Goal: Transaction & Acquisition: Book appointment/travel/reservation

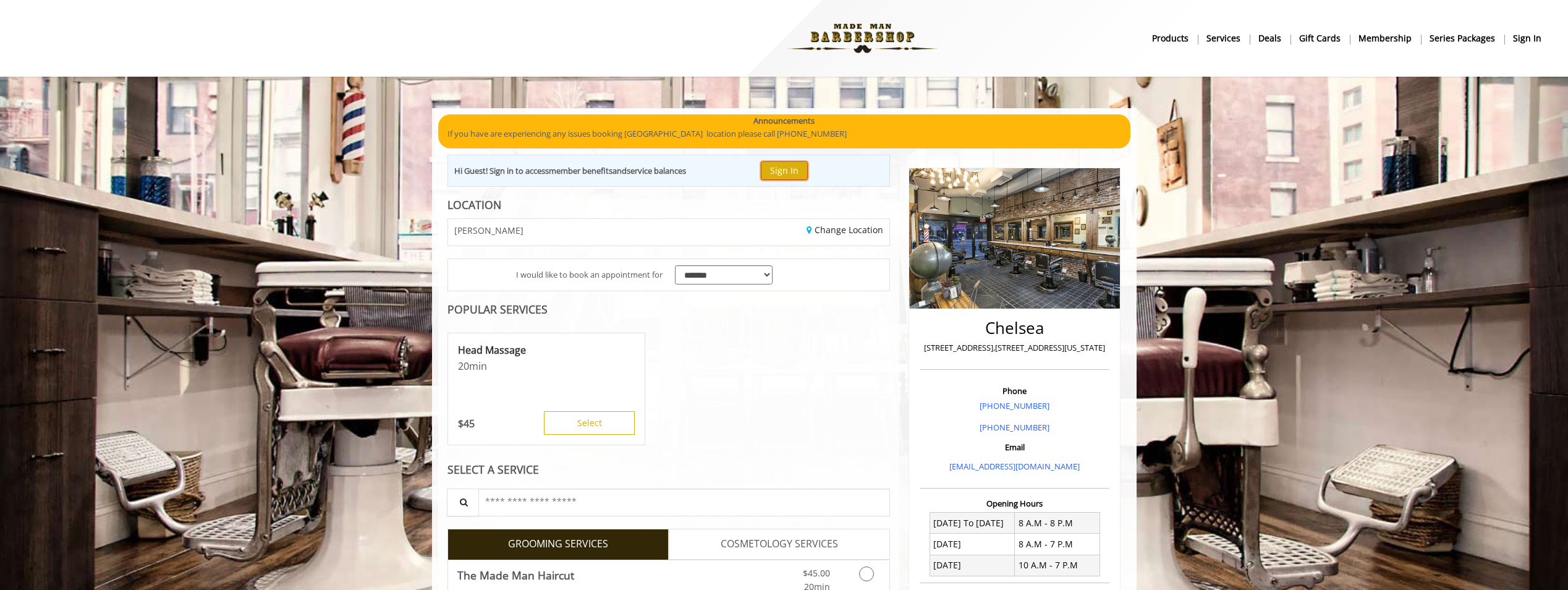
click at [776, 173] on button "Sign In" at bounding box center [784, 170] width 47 height 18
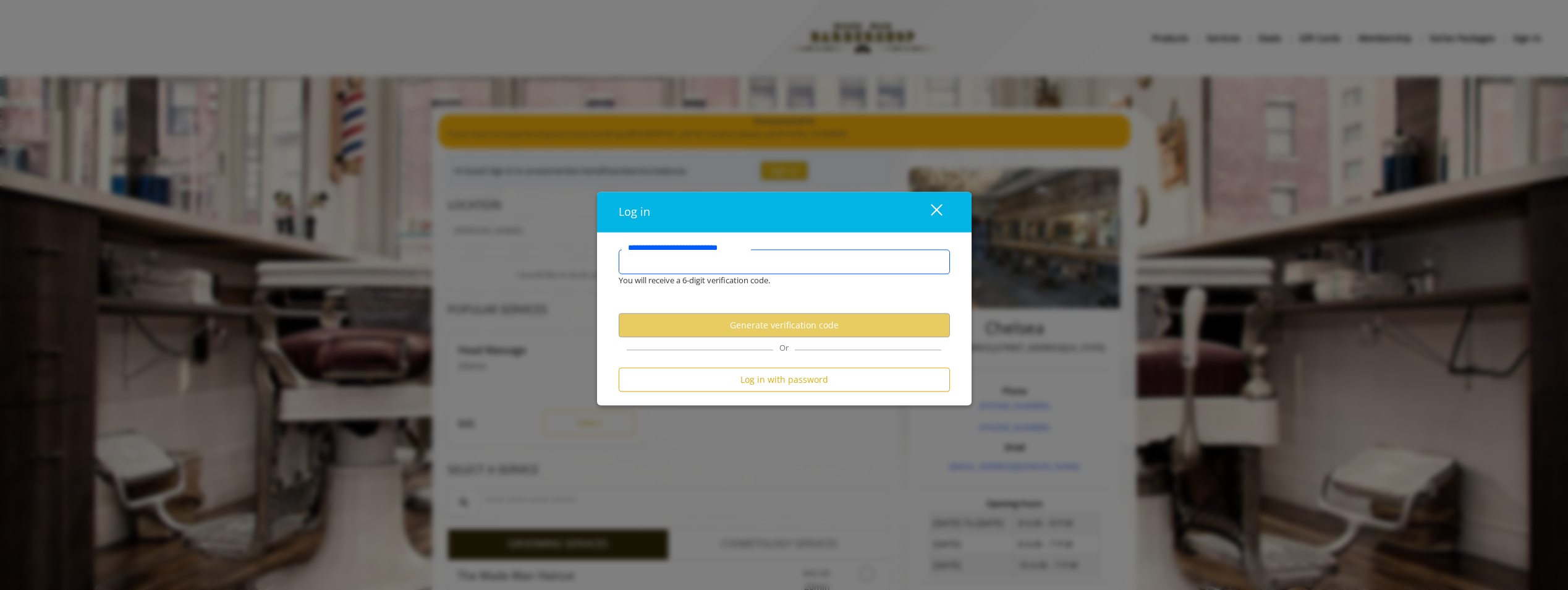
click at [767, 250] on input "**********" at bounding box center [785, 262] width 332 height 24
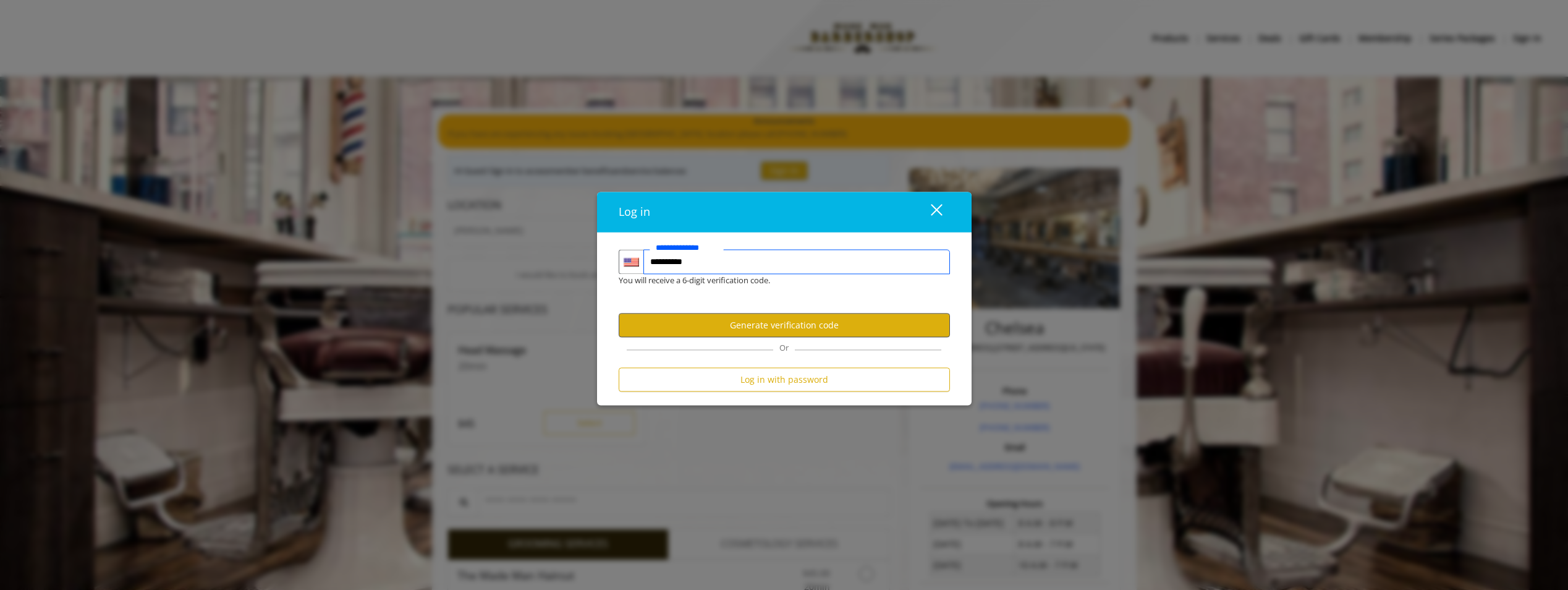
type input "**********"
click at [766, 336] on button "Generate verification code" at bounding box center [785, 326] width 332 height 24
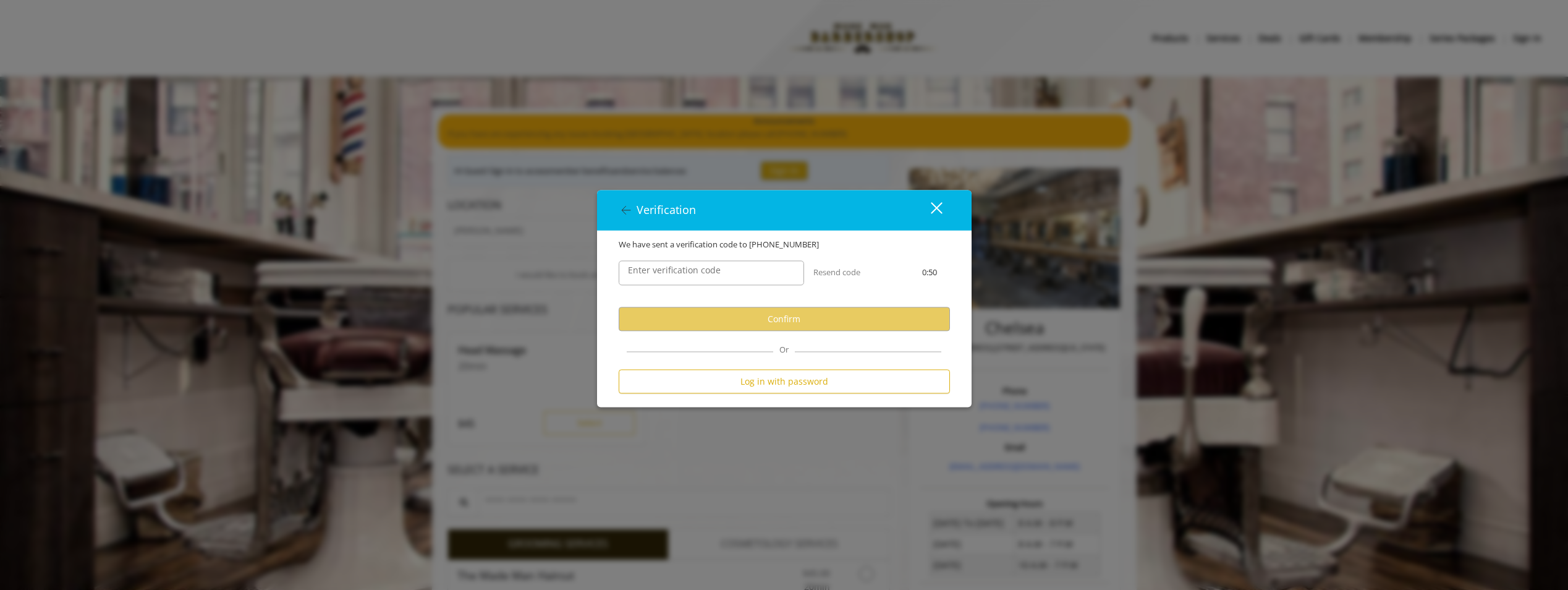
click at [704, 276] on label "Enter verification code" at bounding box center [675, 271] width 105 height 14
click at [704, 276] on input "Enter verification code" at bounding box center [711, 273] width 186 height 24
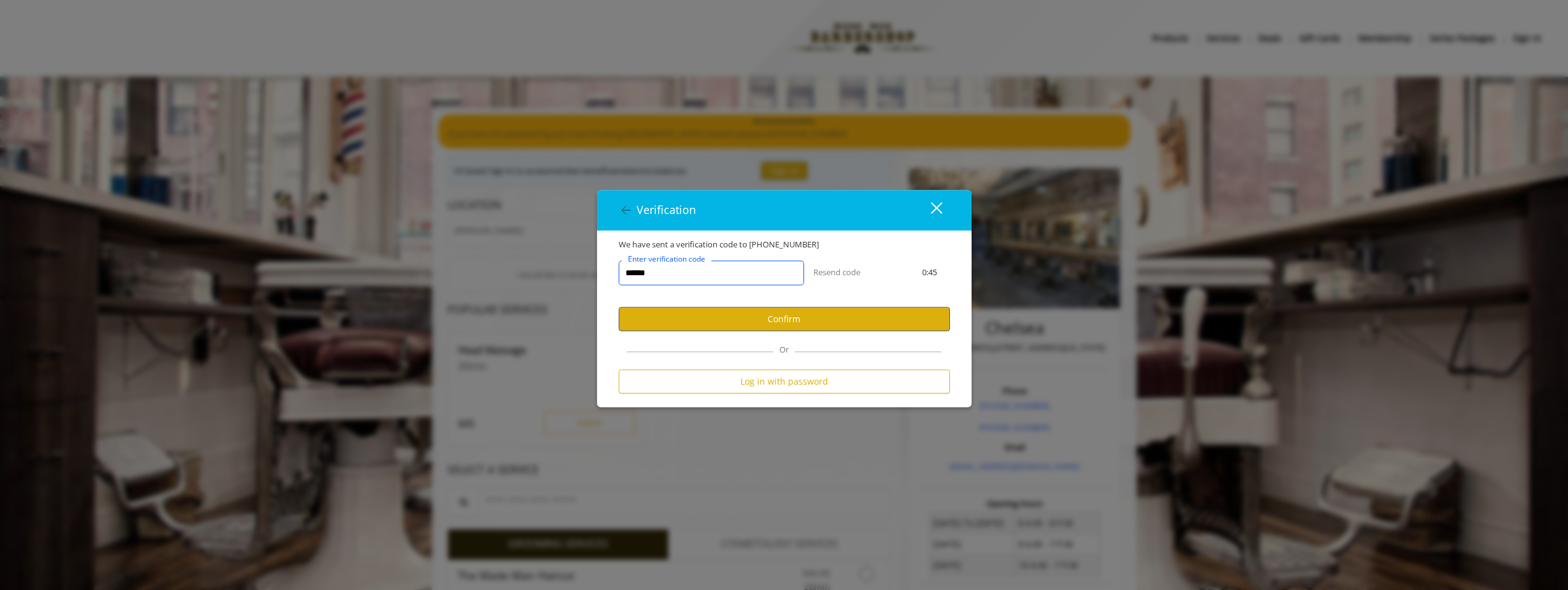
type input "******"
click at [780, 320] on button "Confirm" at bounding box center [785, 319] width 332 height 24
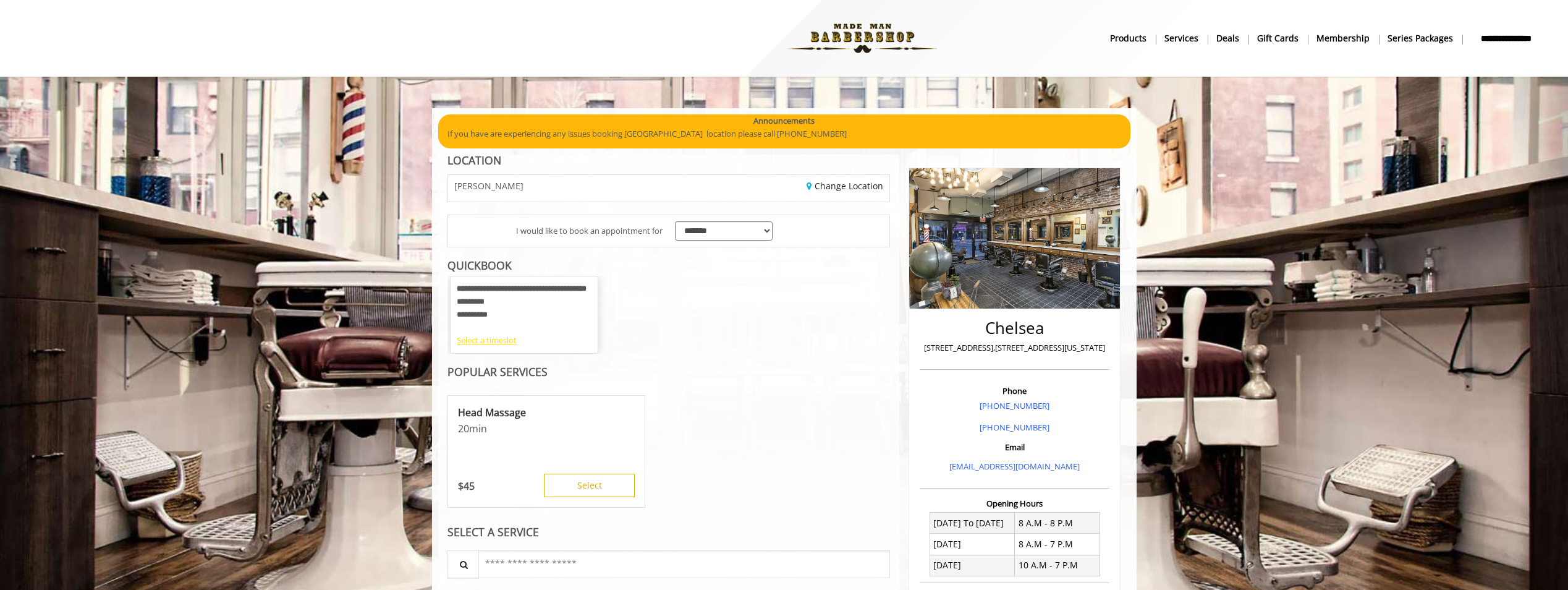
click at [503, 345] on div "Select a timeslot" at bounding box center [524, 340] width 134 height 13
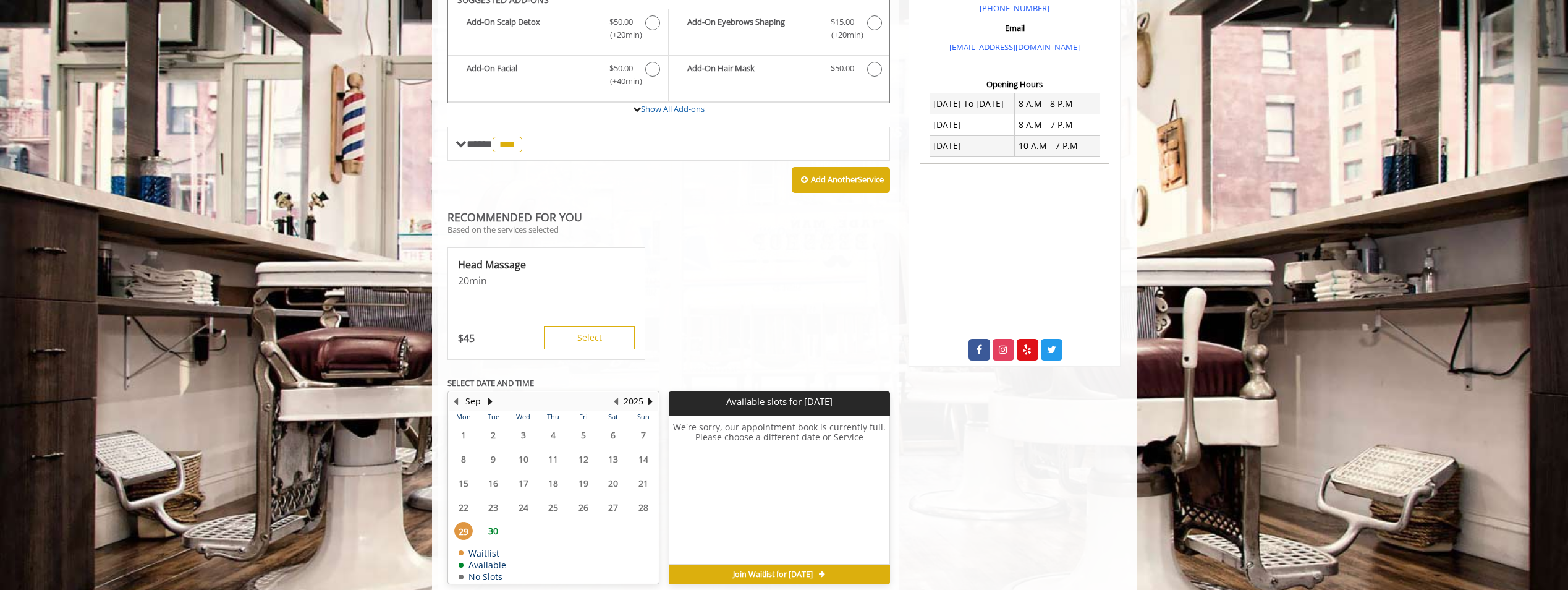
scroll to position [420, 0]
click at [494, 521] on span "30" at bounding box center [493, 530] width 18 height 18
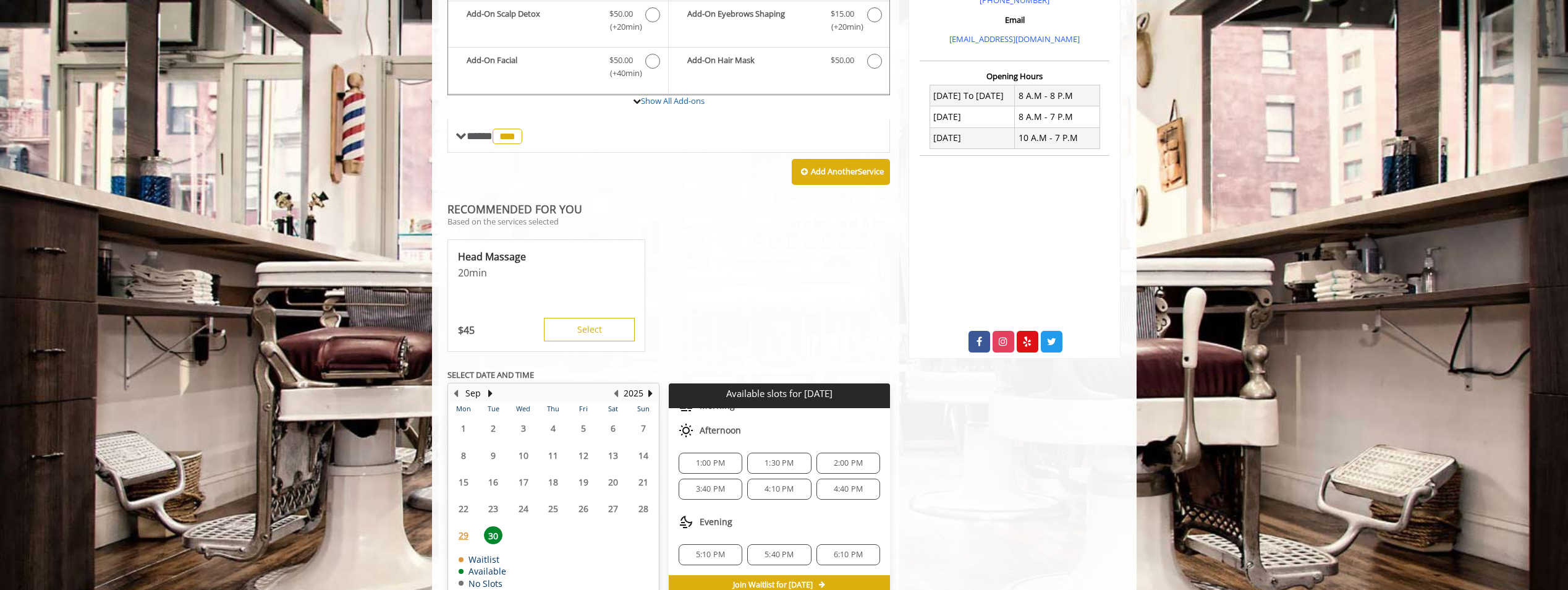
scroll to position [439, 0]
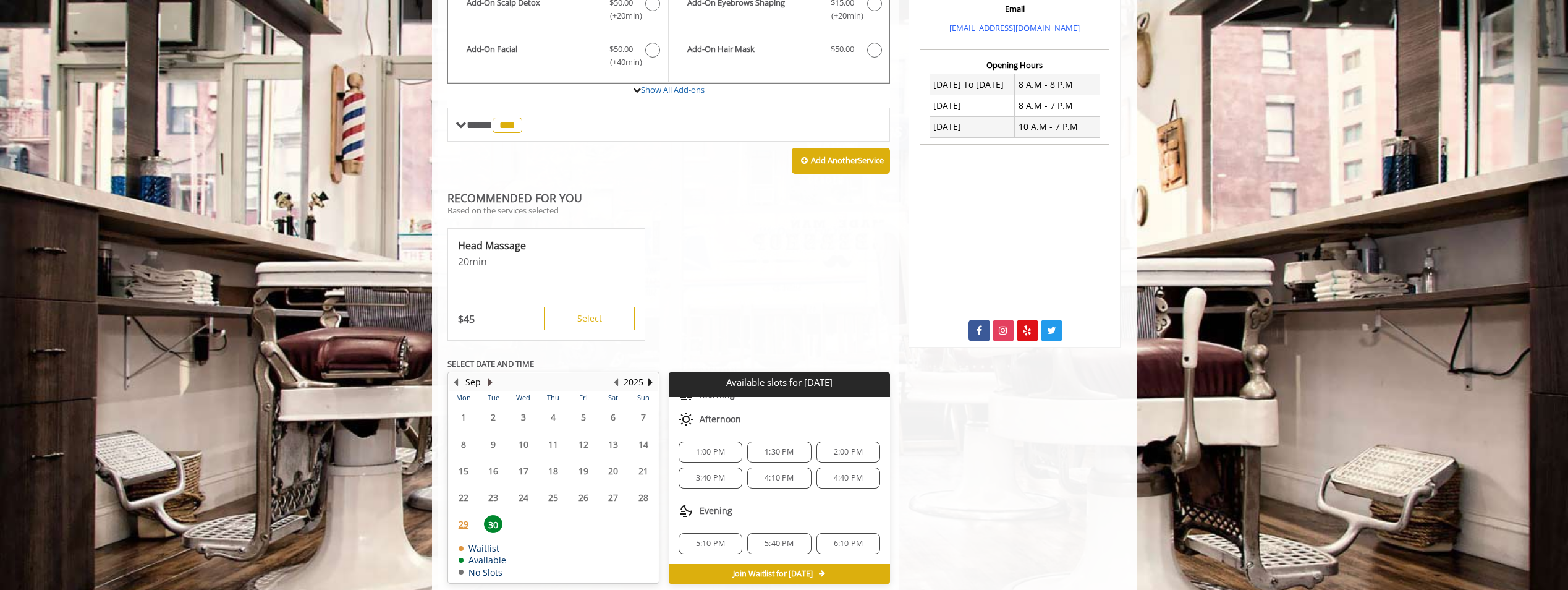
click at [491, 375] on button "Next Month" at bounding box center [491, 382] width 10 height 14
click at [557, 408] on span "2" at bounding box center [553, 417] width 18 height 18
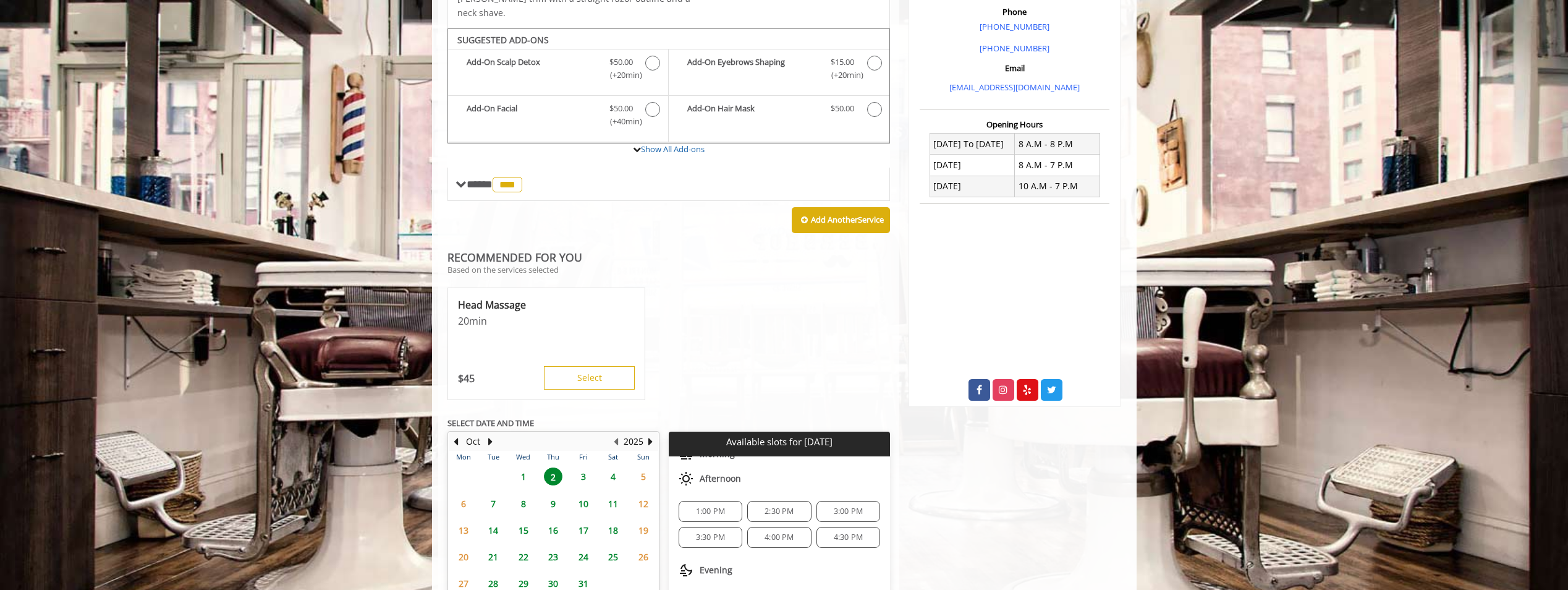
scroll to position [377, 0]
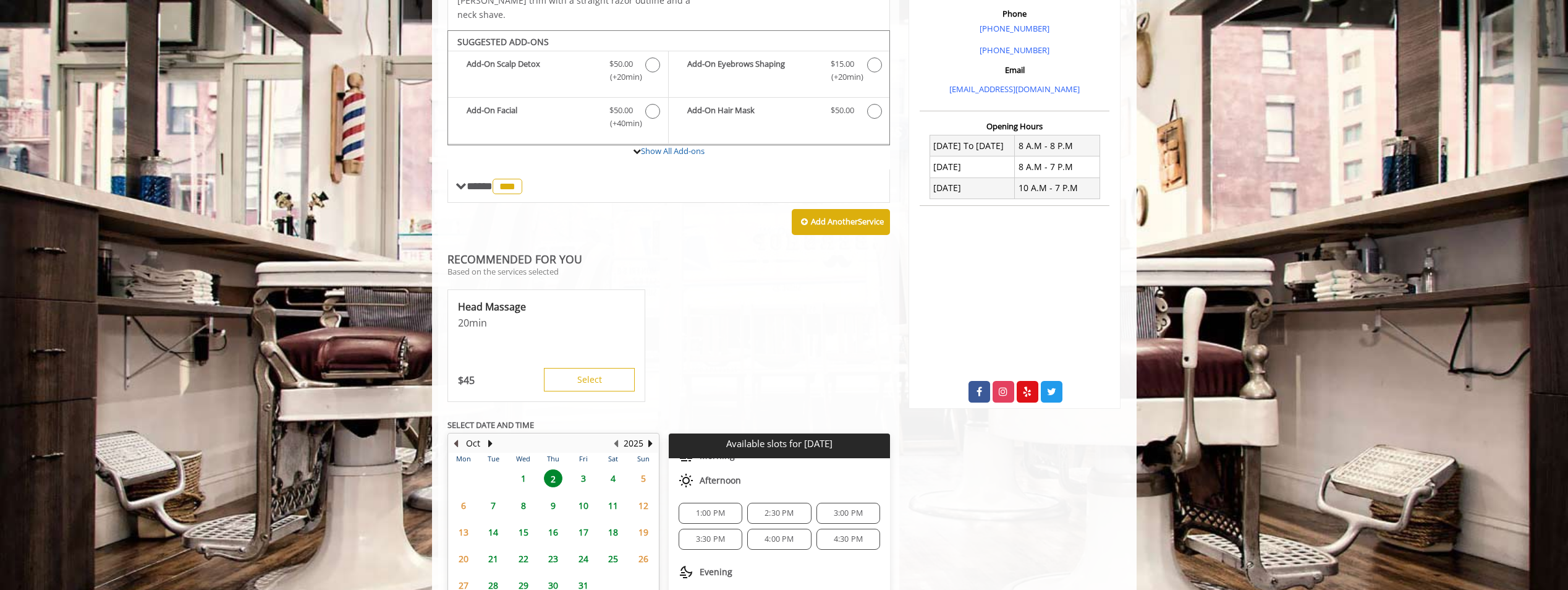
click at [455, 436] on button "Previous Month" at bounding box center [456, 443] width 10 height 14
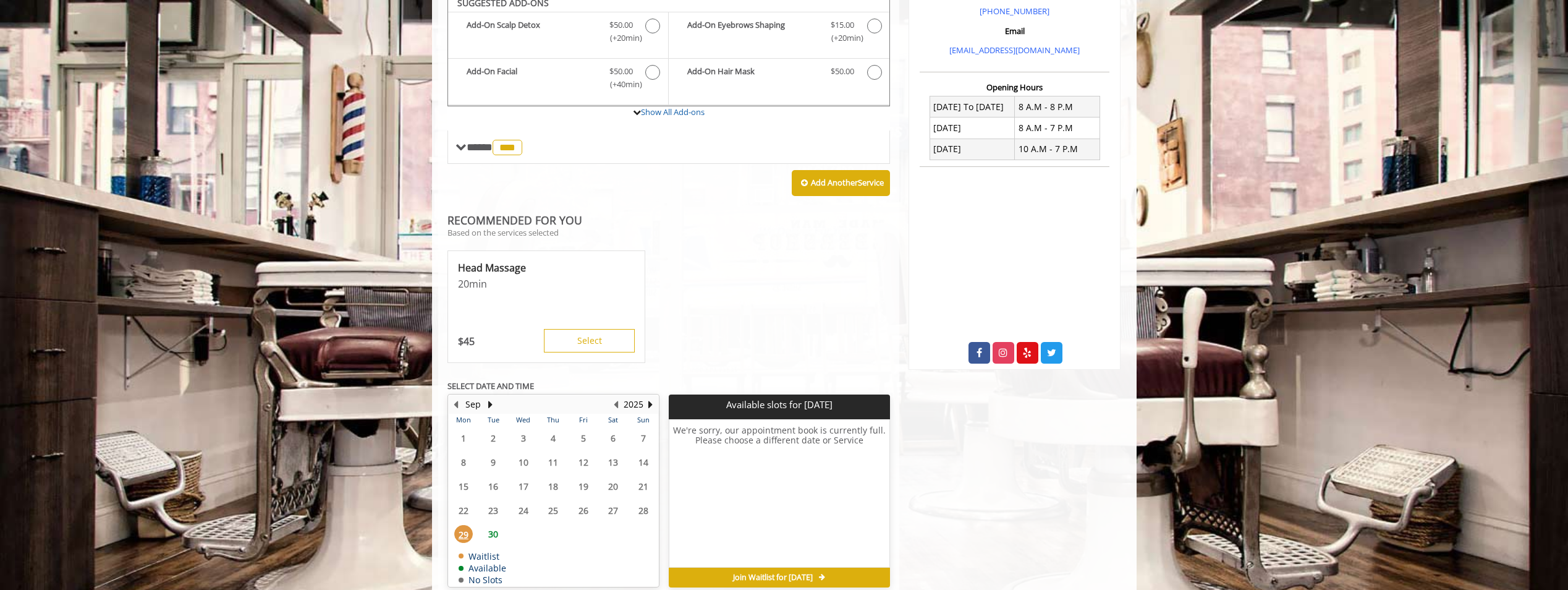
scroll to position [420, 0]
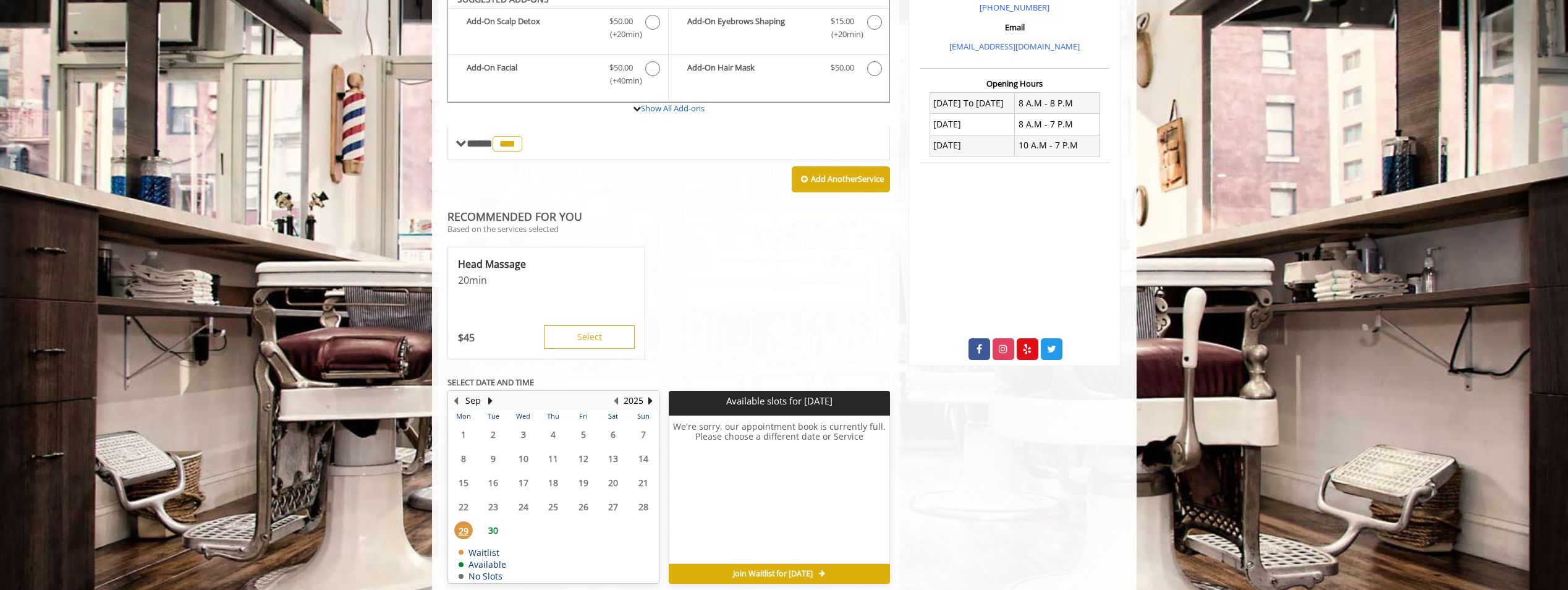
click at [492, 521] on span "30" at bounding box center [493, 530] width 18 height 18
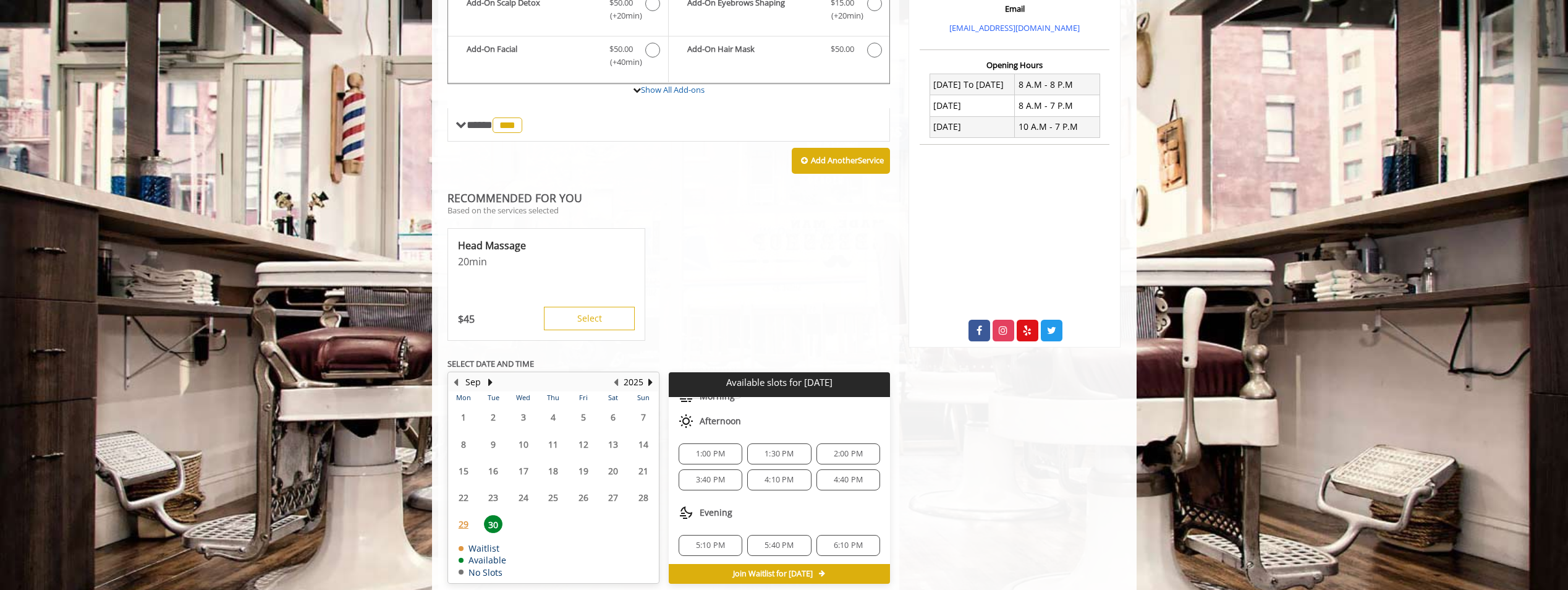
scroll to position [82, 0]
click at [781, 254] on div "Head Massage 20 min $ 45 Select" at bounding box center [669, 285] width 443 height 124
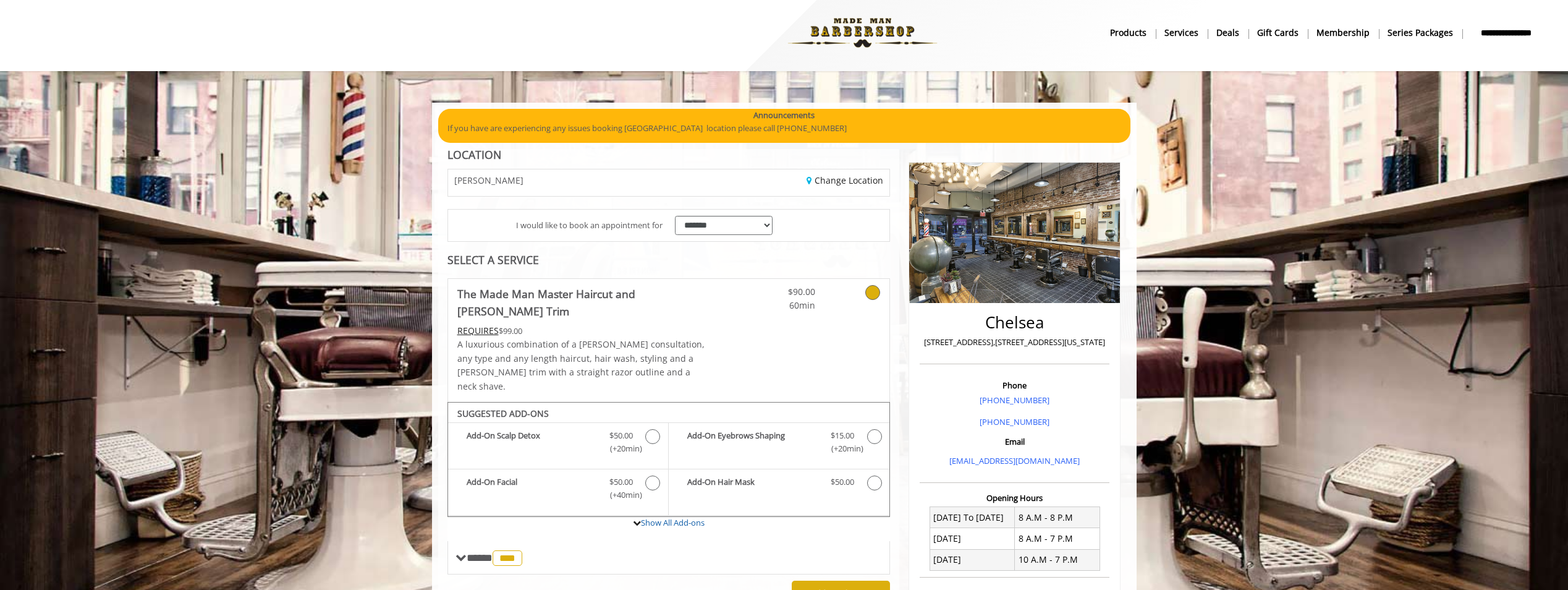
scroll to position [0, 0]
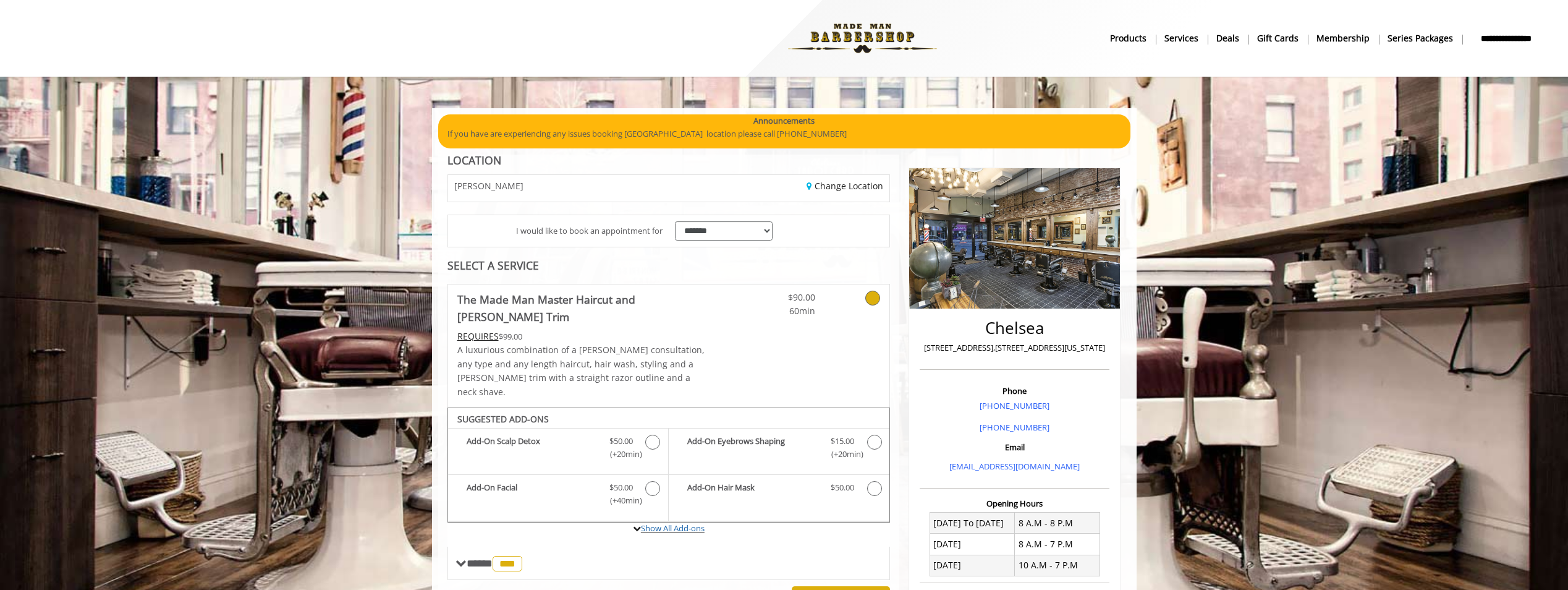
click at [654, 523] on label "Show All Add-ons" at bounding box center [669, 535] width 443 height 24
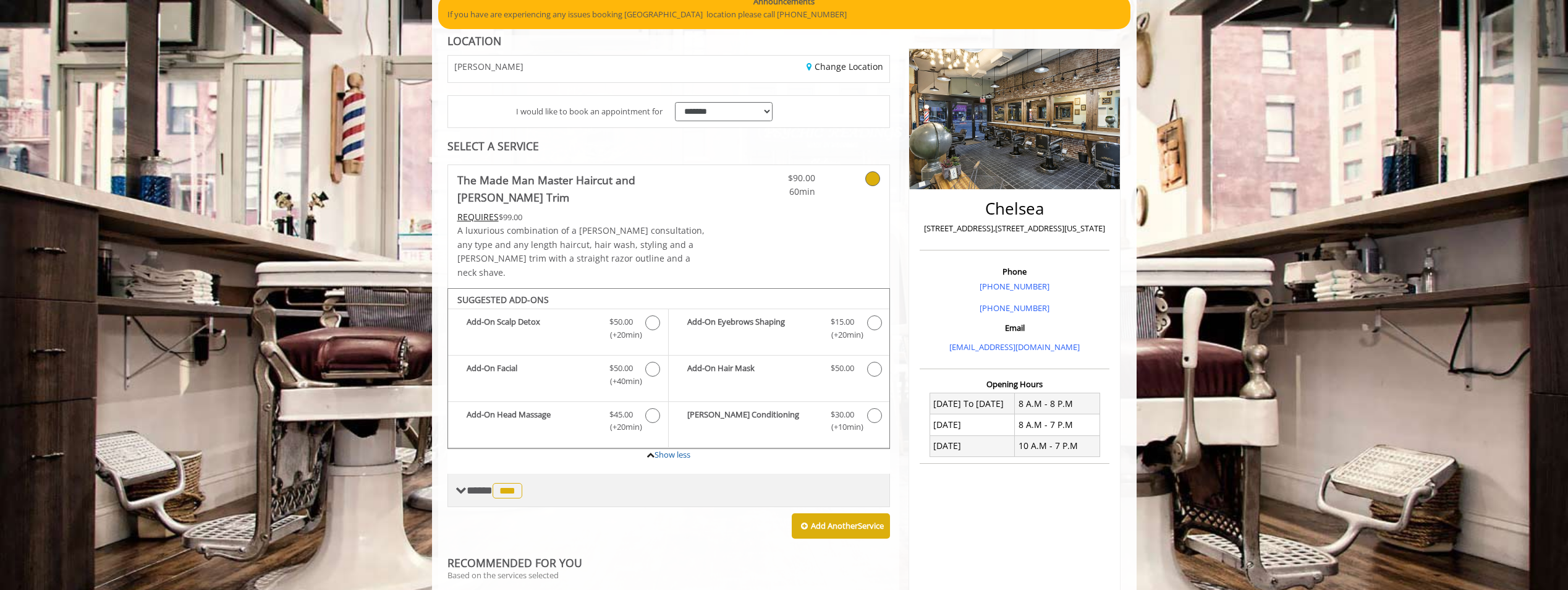
scroll to position [62, 0]
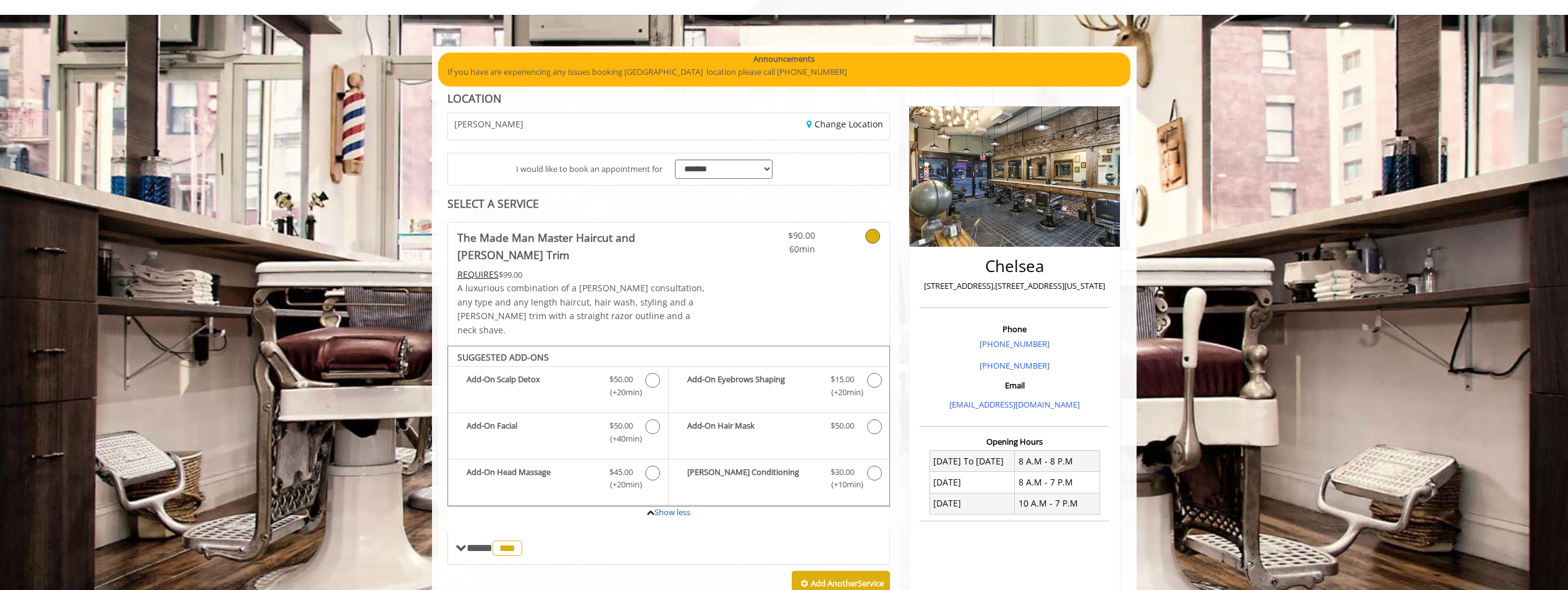
click at [653, 212] on div "**********" at bounding box center [669, 553] width 462 height 920
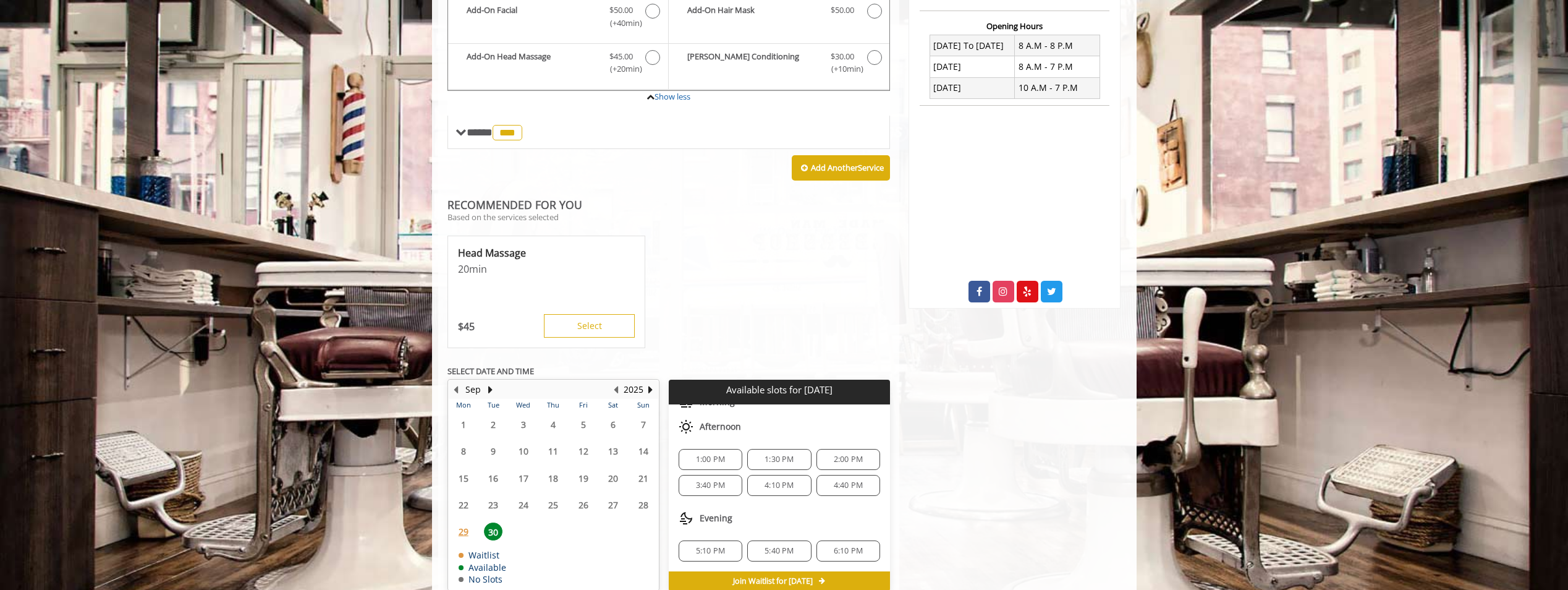
scroll to position [484, 0]
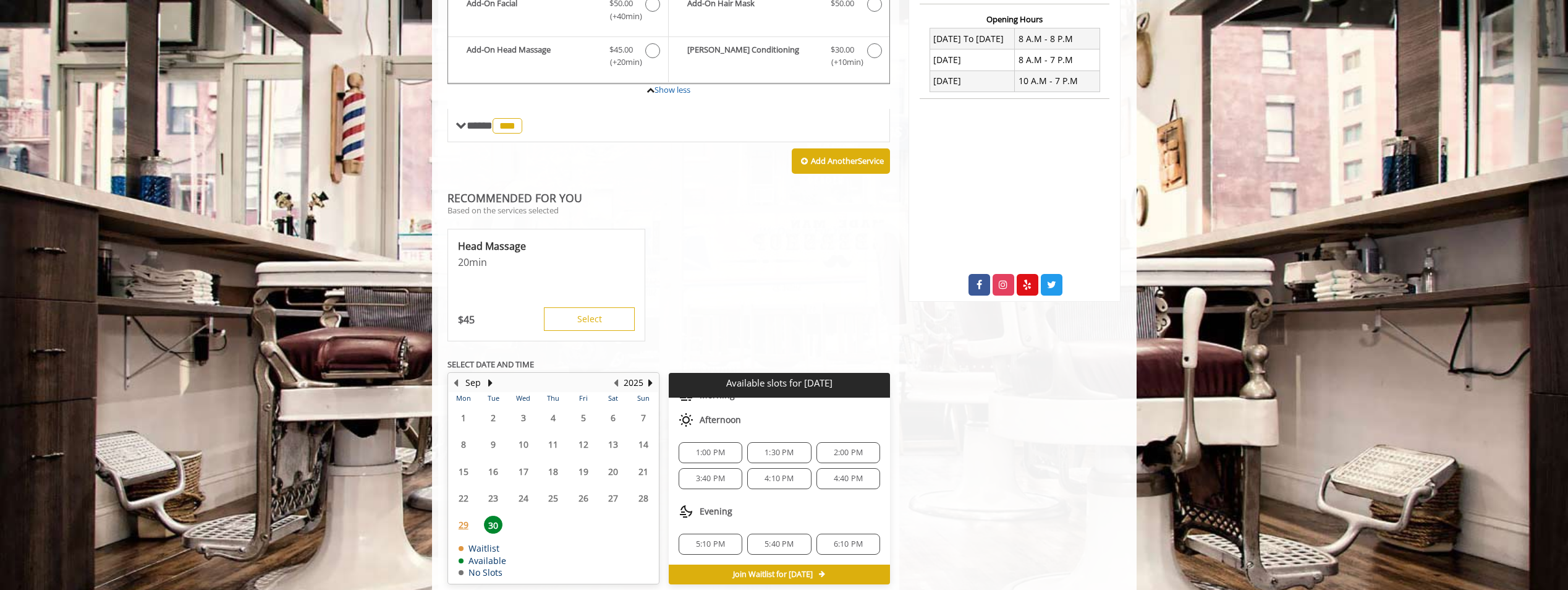
drag, startPoint x: 692, startPoint y: 219, endPoint x: 713, endPoint y: 190, distance: 35.8
click at [713, 193] on div "RECOMMENDED FOR YOU Based on the services selected Head Massage 20 min $ 45 Sel…" at bounding box center [669, 270] width 443 height 154
